Goal: Answer question/provide support: Share knowledge or assist other users

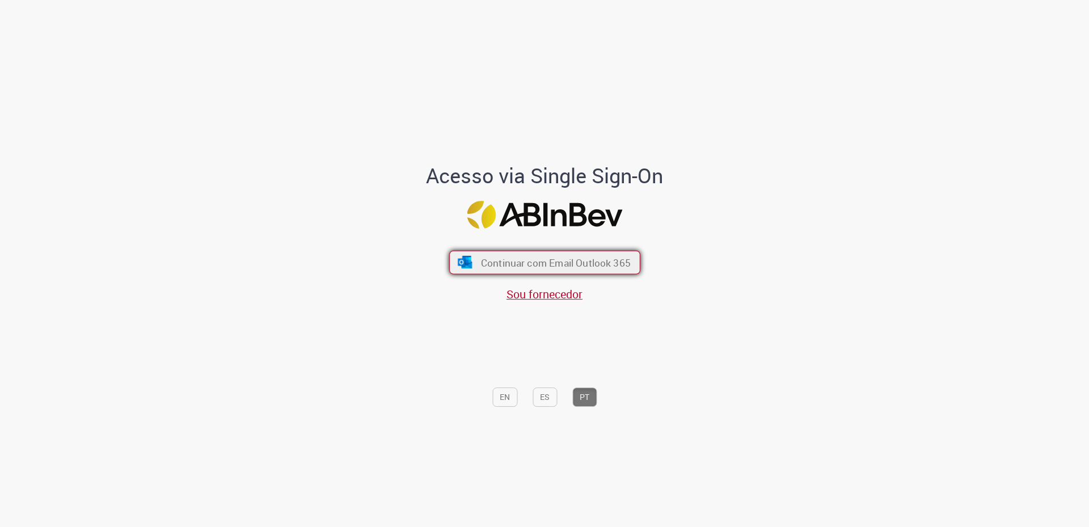
click at [486, 256] on span "Continuar com Email Outlook 365" at bounding box center [555, 262] width 150 height 13
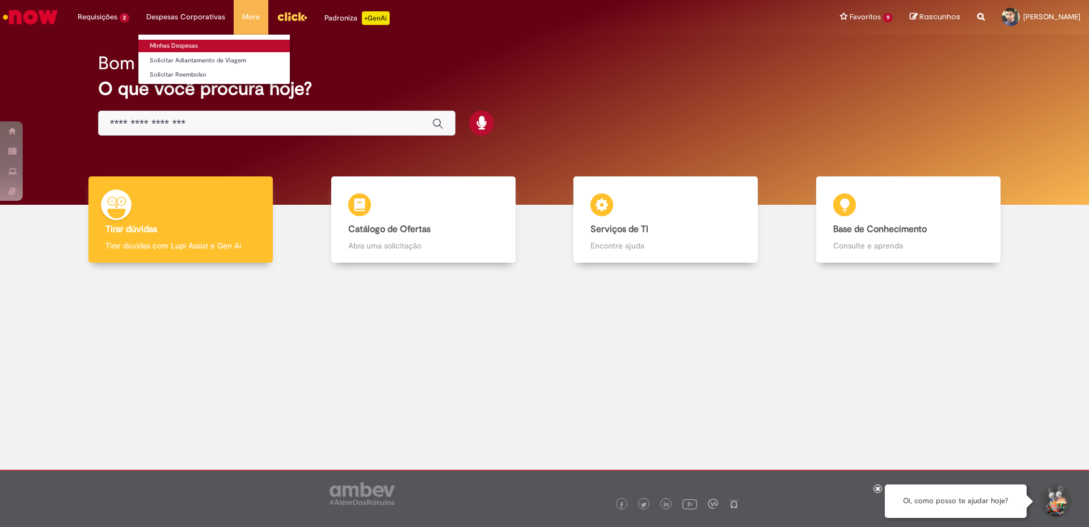
click at [166, 45] on link "Minhas Despesas" at bounding box center [213, 46] width 151 height 12
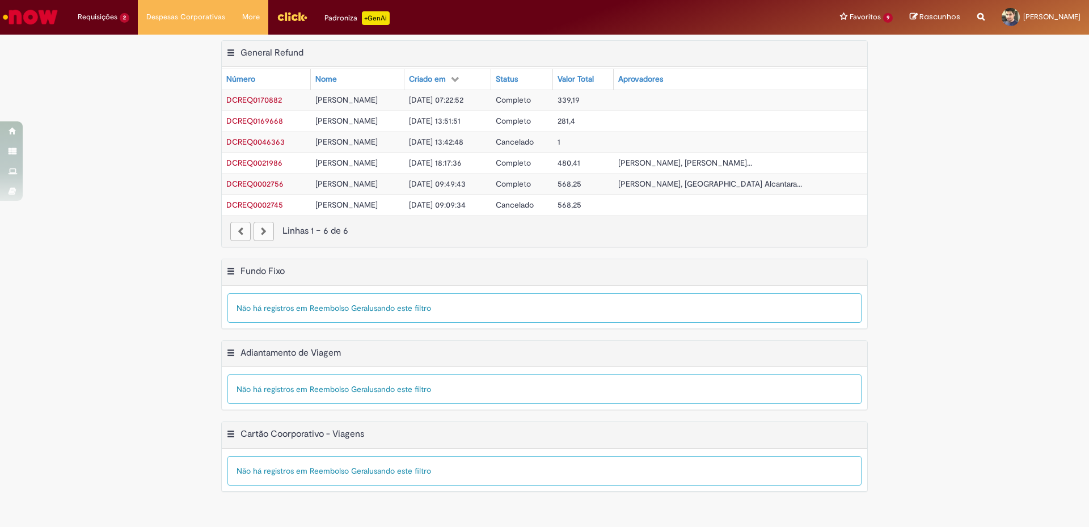
click at [240, 103] on span "DCREQ0170882" at bounding box center [254, 100] width 56 height 10
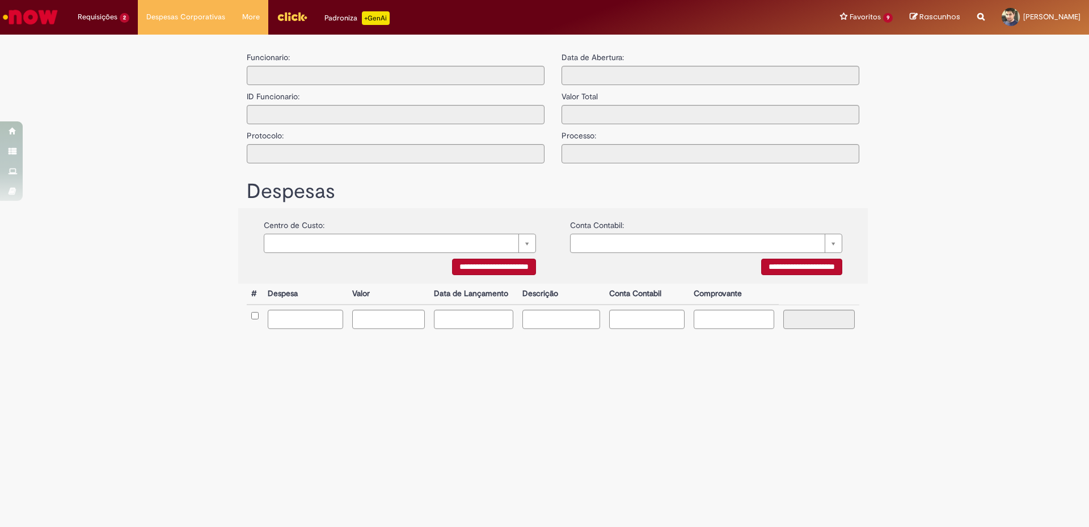
type input "**********"
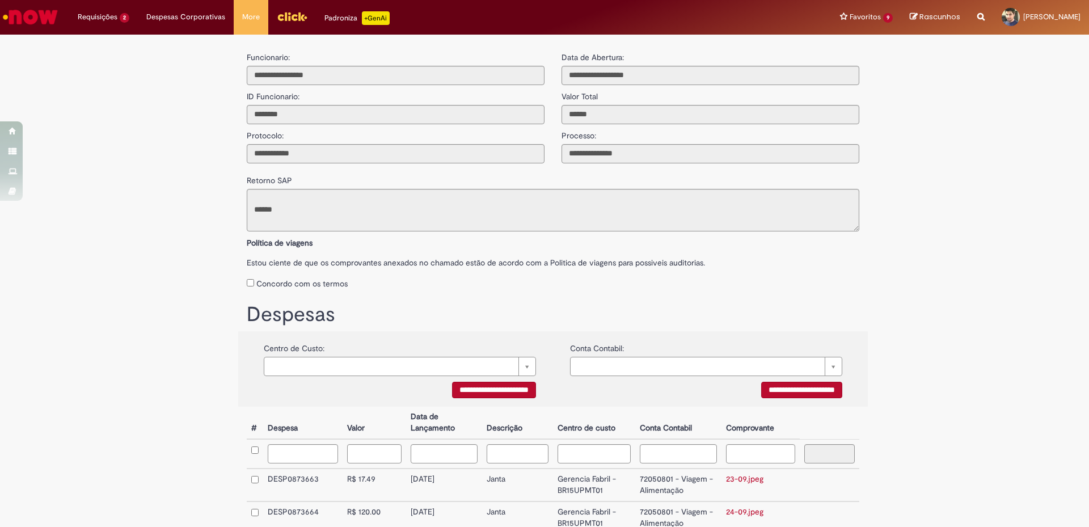
scroll to position [57, 0]
click at [94, 63] on span "Compras rápidas (Speed Buy)" at bounding box center [122, 60] width 82 height 9
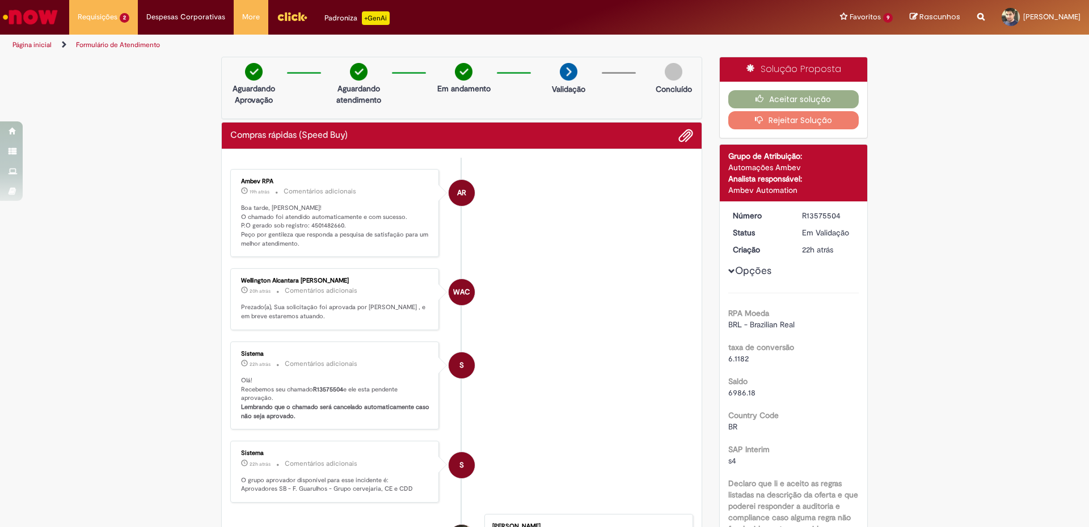
click at [315, 225] on p "Boa tarde, Paullo! O chamado foi atendido automaticamente e com sucesso. P.O ge…" at bounding box center [335, 226] width 189 height 45
copy p "4501482660"
click at [793, 94] on button "Aceitar solução" at bounding box center [793, 99] width 131 height 18
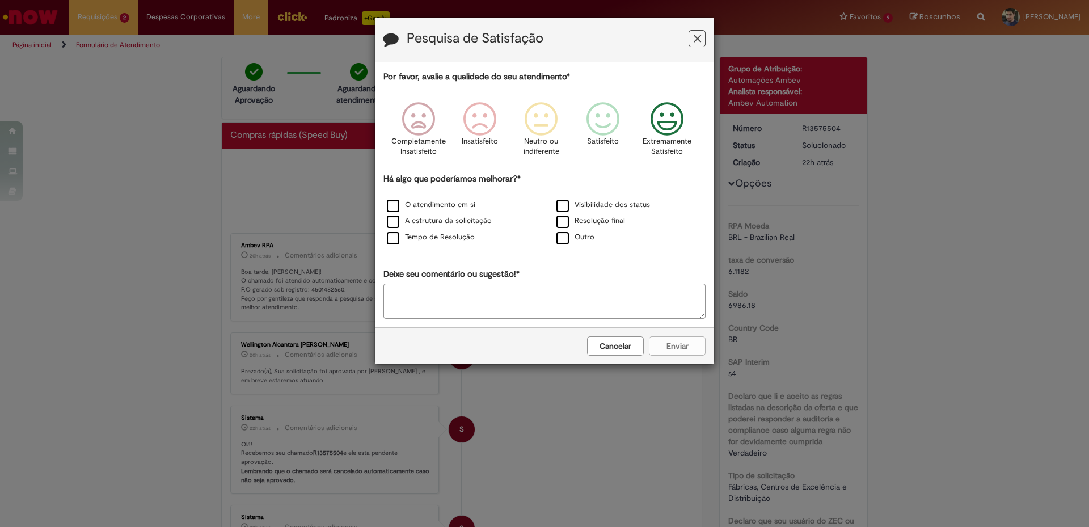
click at [659, 111] on icon "Feedback" at bounding box center [667, 119] width 43 height 34
click at [590, 206] on label "Visibilidade dos status" at bounding box center [603, 205] width 94 height 11
click at [575, 220] on label "Resolução final" at bounding box center [590, 220] width 69 height 11
click at [447, 210] on div "O atendimento em si" at bounding box center [459, 205] width 167 height 14
click at [422, 222] on label "A estrutura da solicitação" at bounding box center [439, 220] width 105 height 11
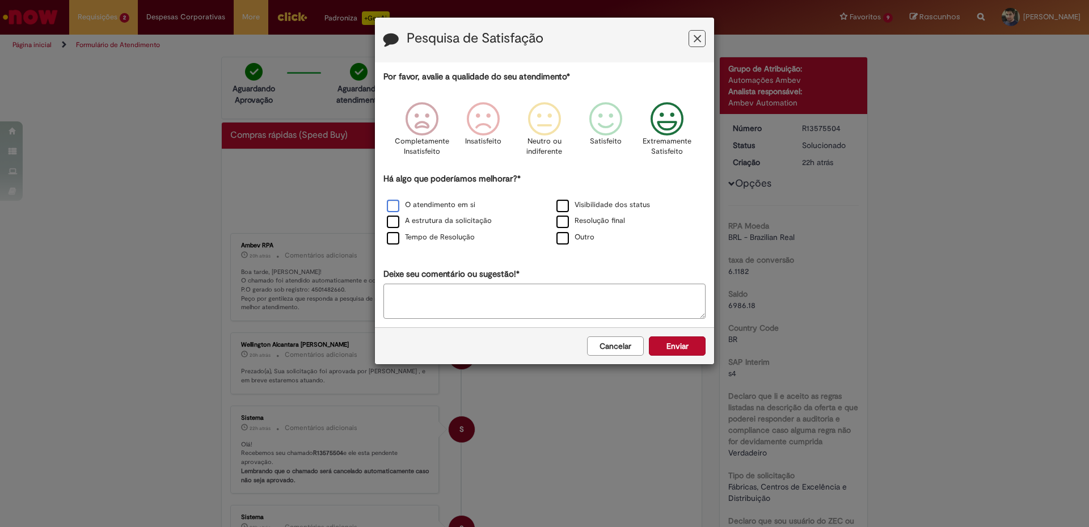
click at [404, 204] on label "O atendimento em si" at bounding box center [431, 205] width 88 height 11
click at [416, 240] on label "Tempo de Resolução" at bounding box center [431, 237] width 88 height 11
click at [696, 341] on button "Enviar" at bounding box center [677, 345] width 57 height 19
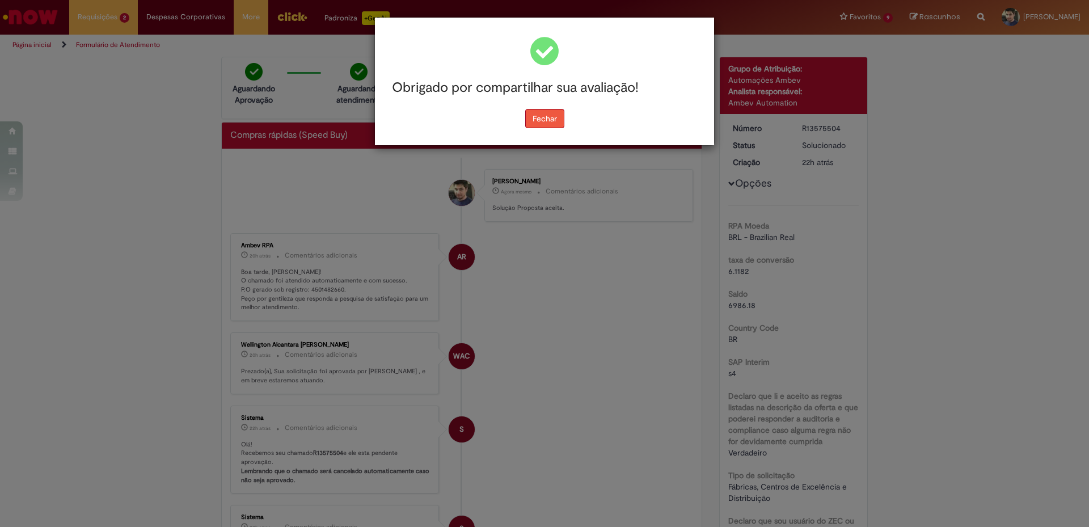
click at [548, 113] on button "Fechar" at bounding box center [544, 118] width 39 height 19
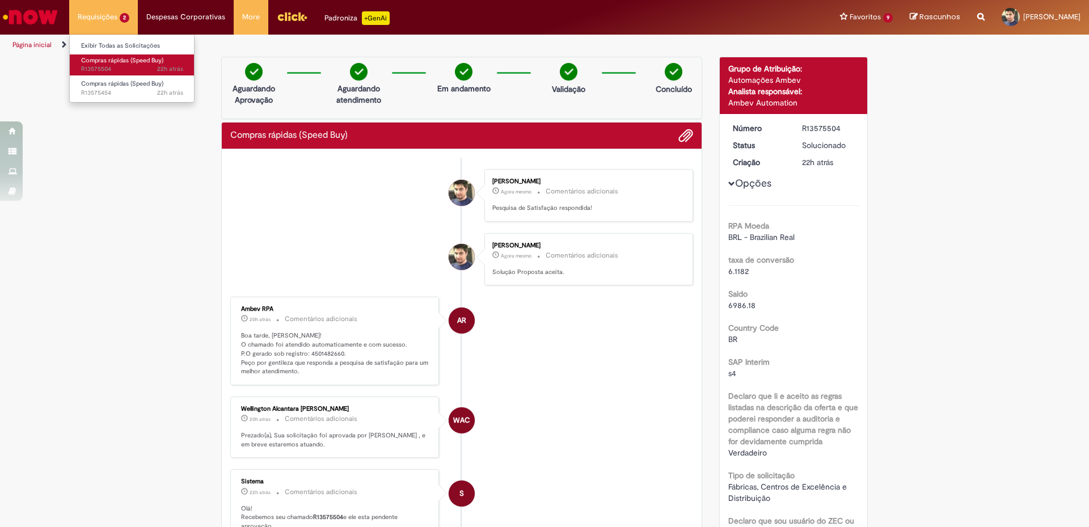
click at [106, 62] on span "Compras rápidas (Speed Buy)" at bounding box center [122, 60] width 82 height 9
click at [32, 46] on link "Página inicial" at bounding box center [31, 44] width 39 height 9
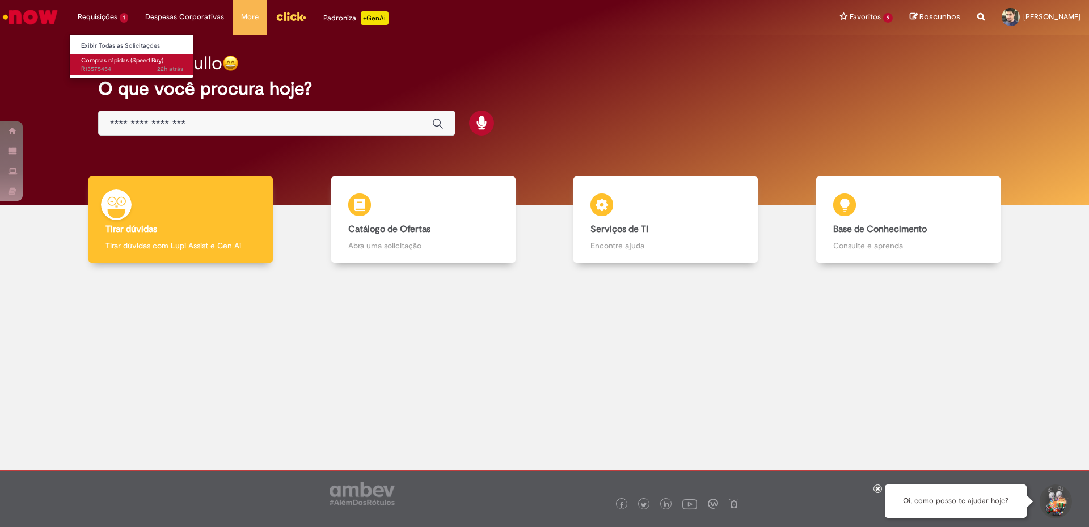
click at [93, 63] on span "Compras rápidas (Speed Buy)" at bounding box center [122, 60] width 82 height 9
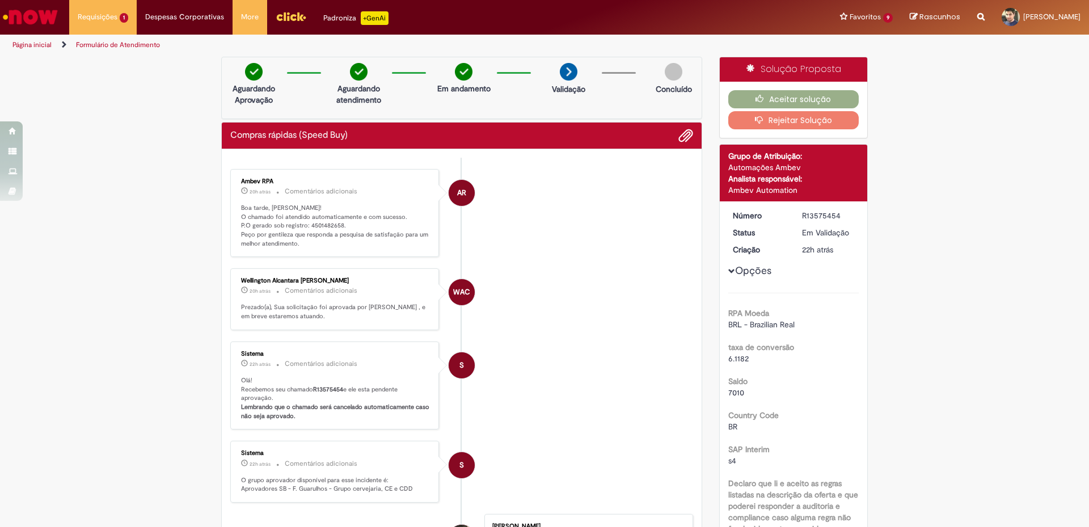
click at [320, 230] on p "Boa tarde, Paullo! O chamado foi atendido automaticamente e com sucesso. P.O ge…" at bounding box center [335, 226] width 189 height 45
click at [318, 223] on p "Boa tarde, Paullo! O chamado foi atendido automaticamente e com sucesso. P.O ge…" at bounding box center [335, 226] width 189 height 45
copy p "4501482658"
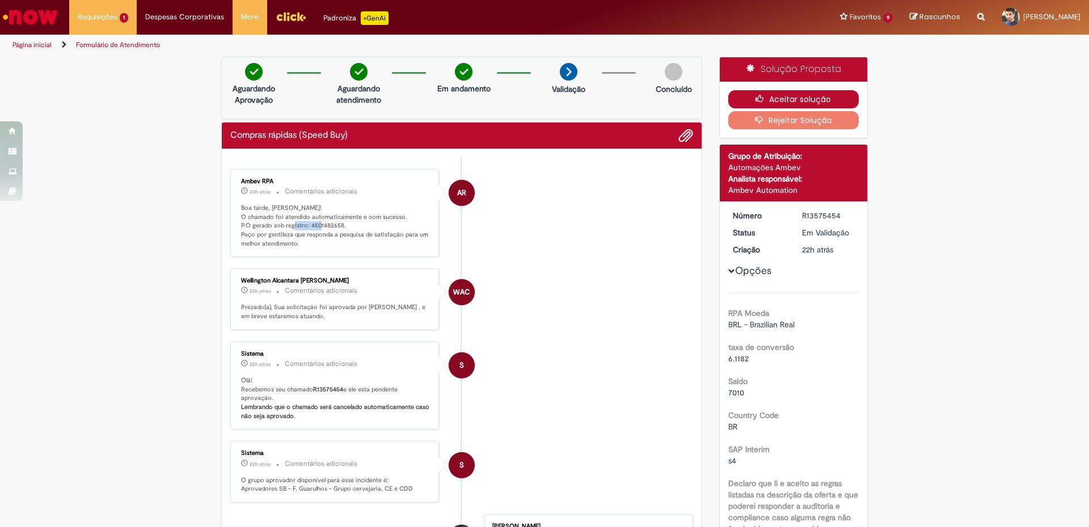
click at [792, 92] on button "Aceitar solução" at bounding box center [793, 99] width 131 height 18
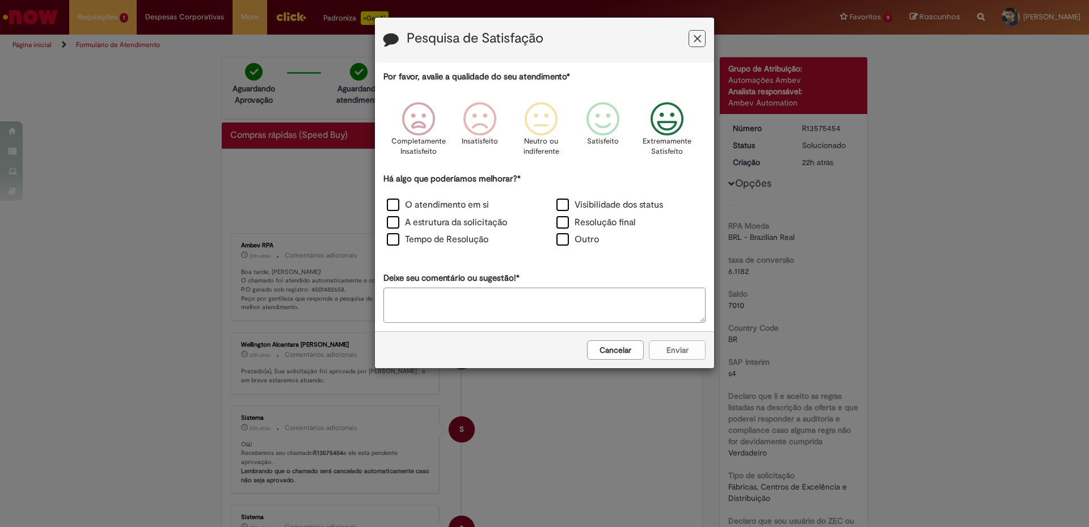
click at [671, 125] on icon "Feedback" at bounding box center [667, 119] width 43 height 34
click at [584, 209] on label "Visibilidade dos status" at bounding box center [609, 204] width 107 height 13
click at [578, 223] on label "Resolução final" at bounding box center [595, 222] width 79 height 13
click at [428, 201] on label "O atendimento em si" at bounding box center [438, 204] width 102 height 13
click at [412, 219] on label "A estrutura da solicitação" at bounding box center [447, 222] width 120 height 13
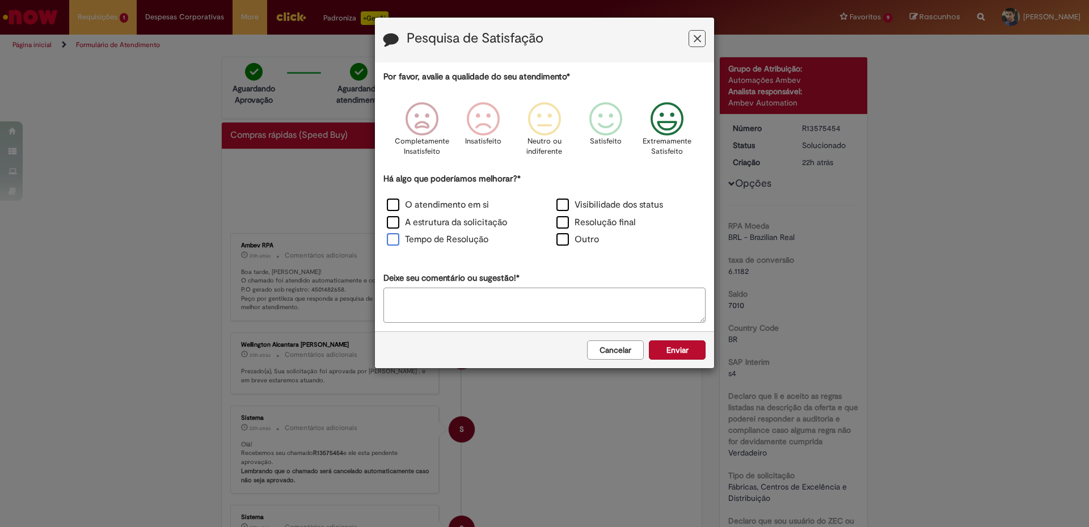
click at [413, 236] on label "Tempo de Resolução" at bounding box center [437, 239] width 101 height 13
click at [420, 223] on label "A estrutura da solicitação" at bounding box center [447, 222] width 120 height 13
click at [679, 345] on button "Enviar" at bounding box center [677, 349] width 57 height 19
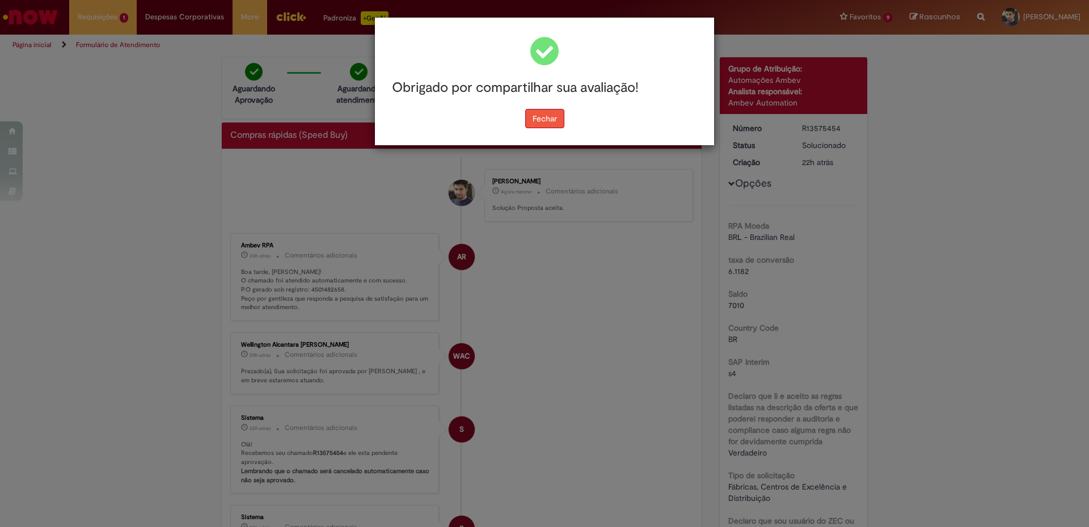
click at [534, 112] on button "Fechar" at bounding box center [544, 118] width 39 height 19
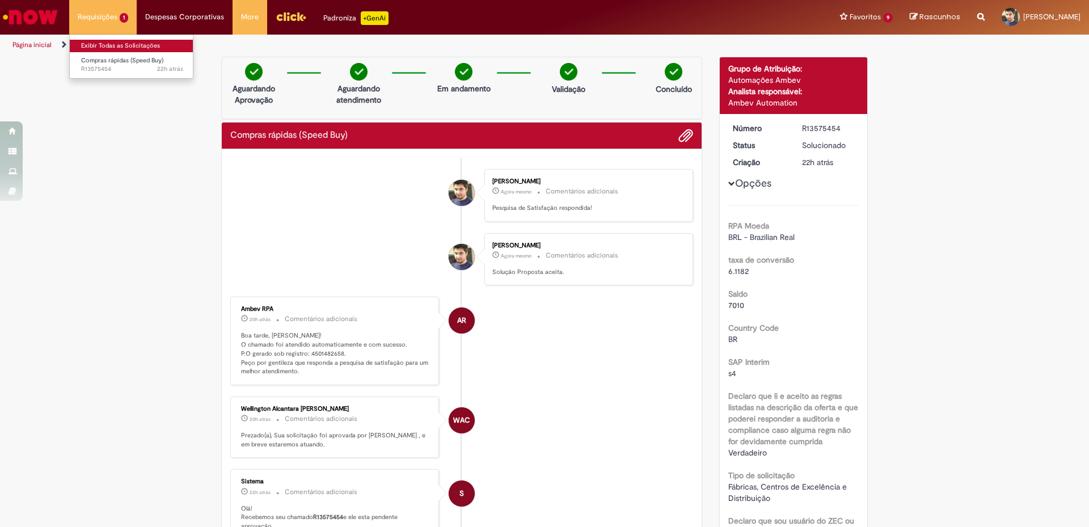
click at [87, 44] on link "Exibir Todas as Solicitações" at bounding box center [132, 46] width 125 height 12
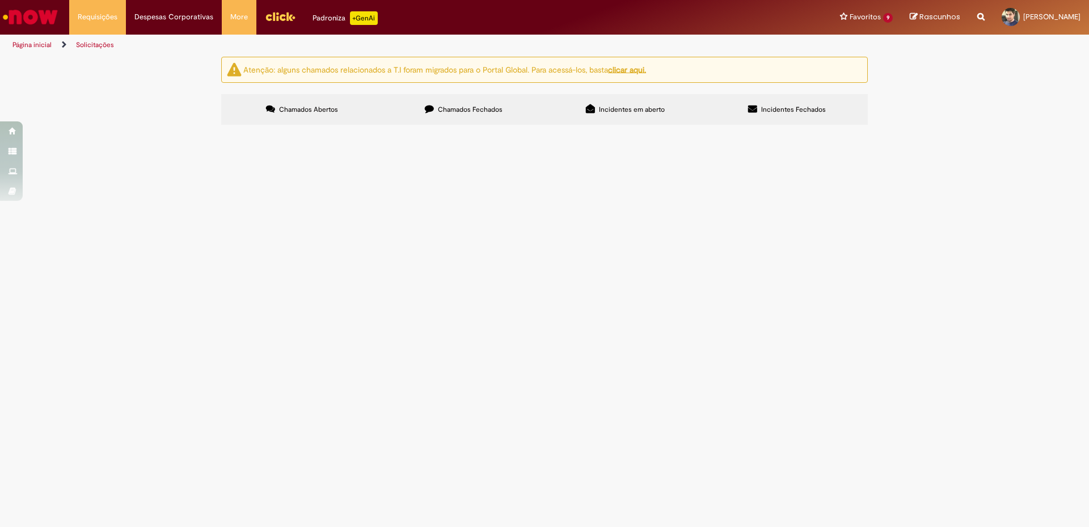
click at [467, 107] on span "Chamados Fechados" at bounding box center [470, 109] width 65 height 9
click at [0, 0] on span "R13576435" at bounding box center [0, 0] width 0 height 0
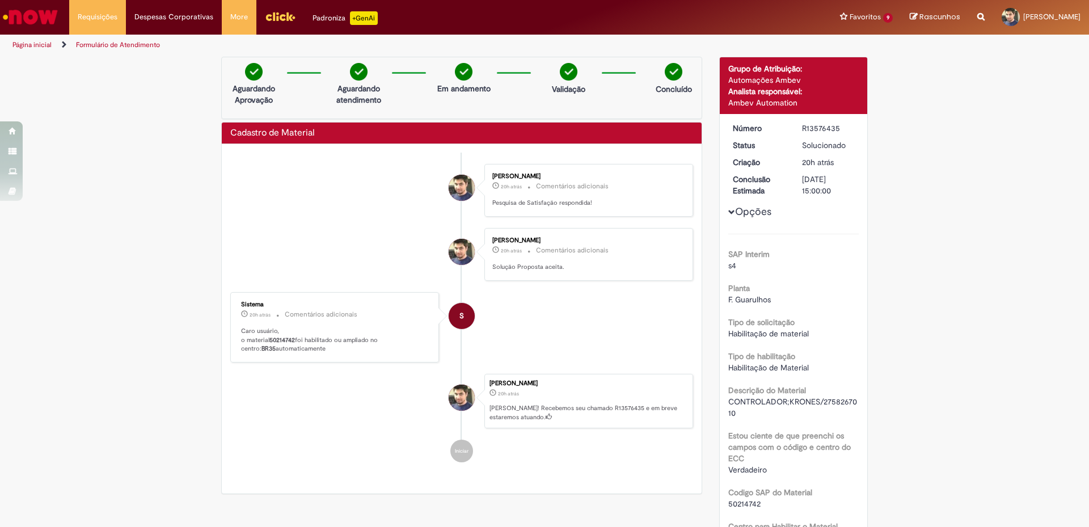
scroll to position [130, 0]
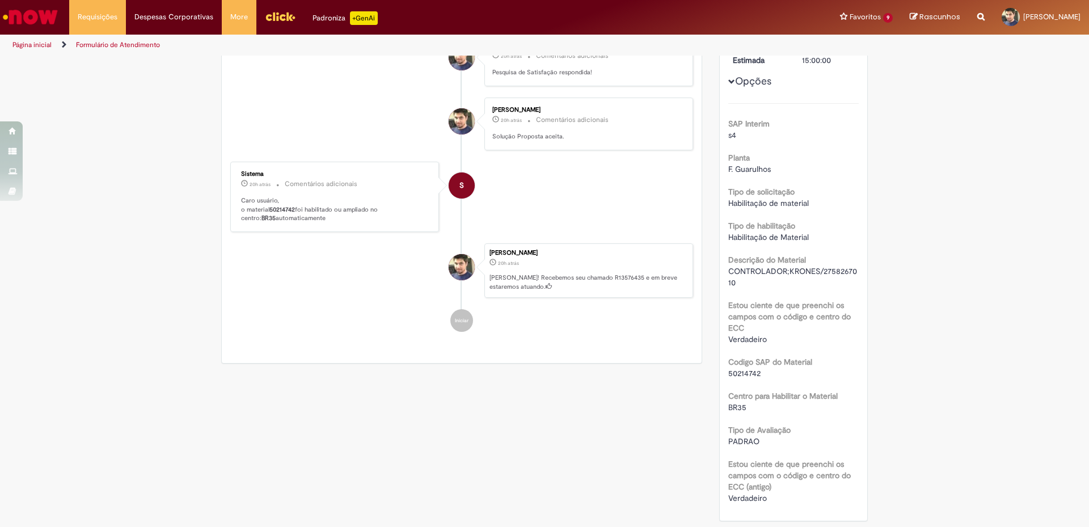
click at [738, 373] on span "50214742" at bounding box center [744, 373] width 32 height 10
copy span "50214742"
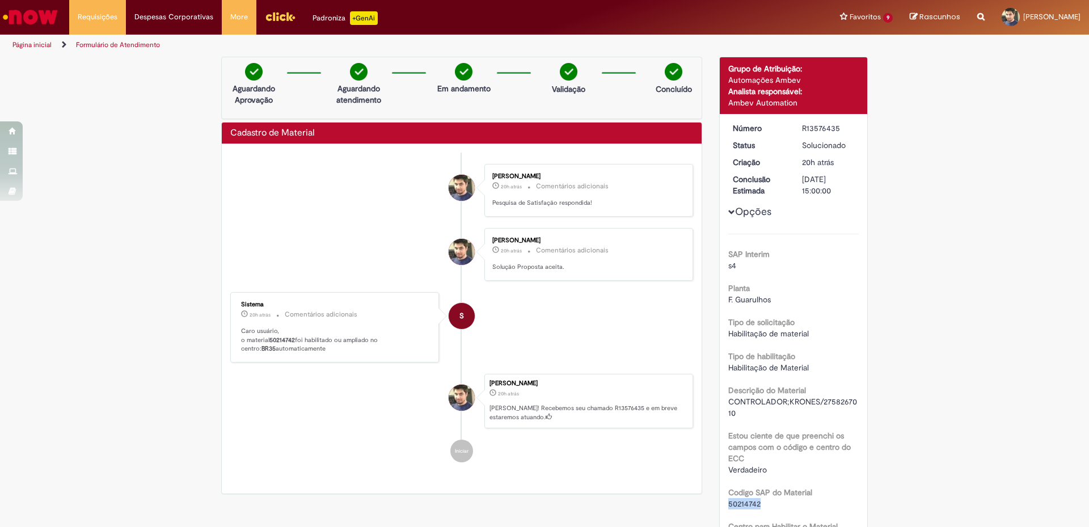
click at [42, 14] on img "Ir para a Homepage" at bounding box center [30, 17] width 58 height 23
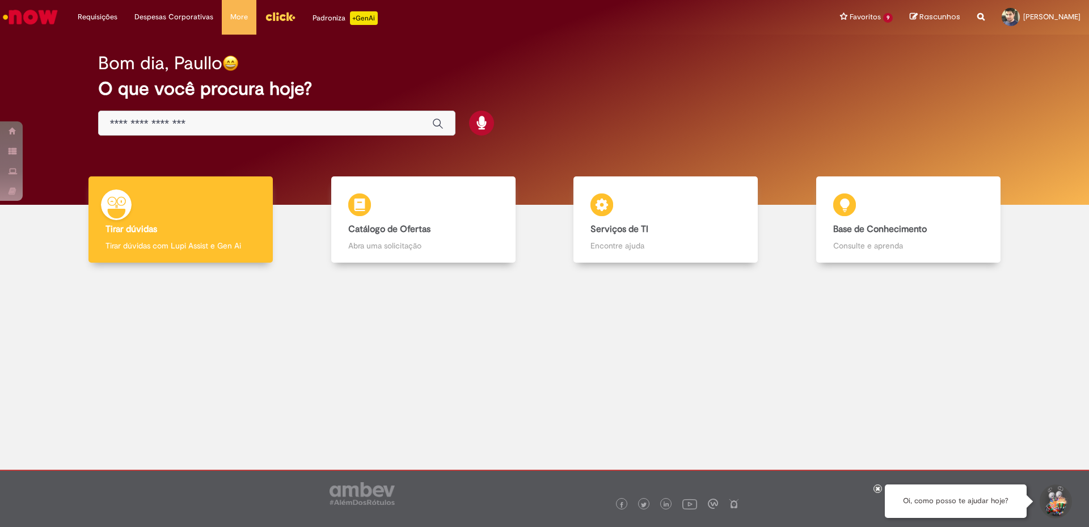
click at [271, 26] on link "Menu Cabeçalho" at bounding box center [280, 17] width 48 height 34
